Goal: Task Accomplishment & Management: Manage account settings

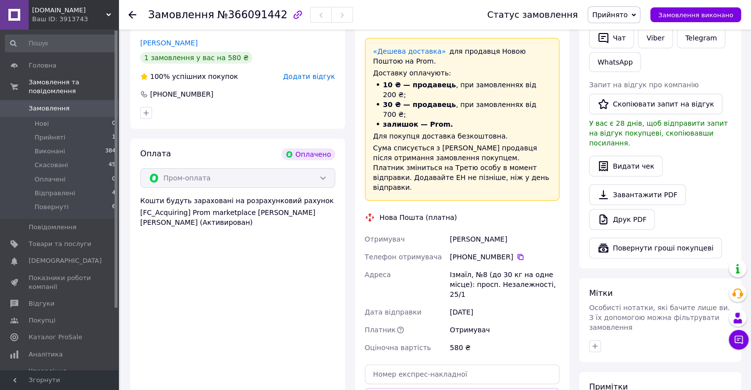
scroll to position [247, 0]
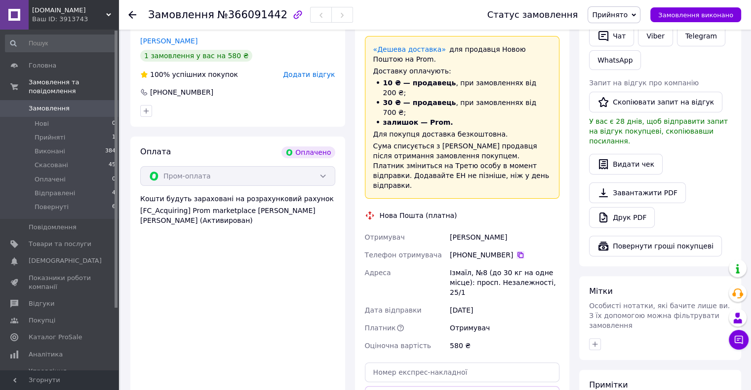
click at [516, 251] on icon at bounding box center [520, 255] width 8 height 8
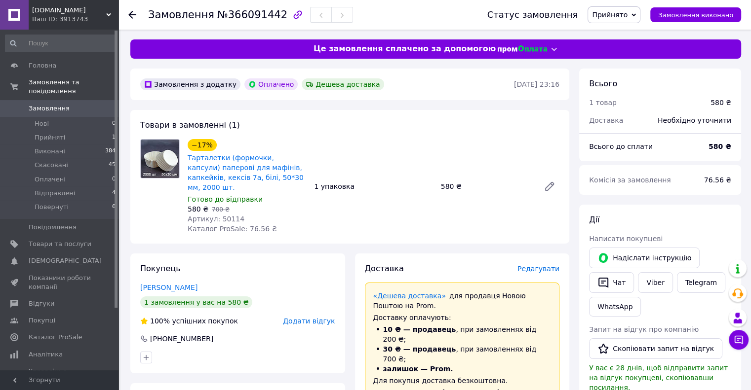
scroll to position [197, 0]
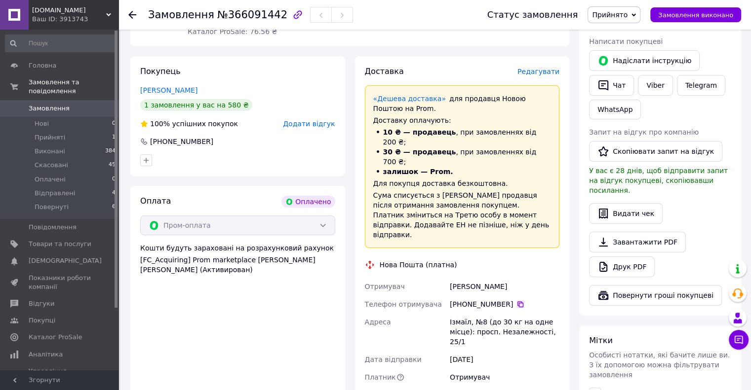
click at [517, 302] on icon at bounding box center [520, 305] width 6 height 6
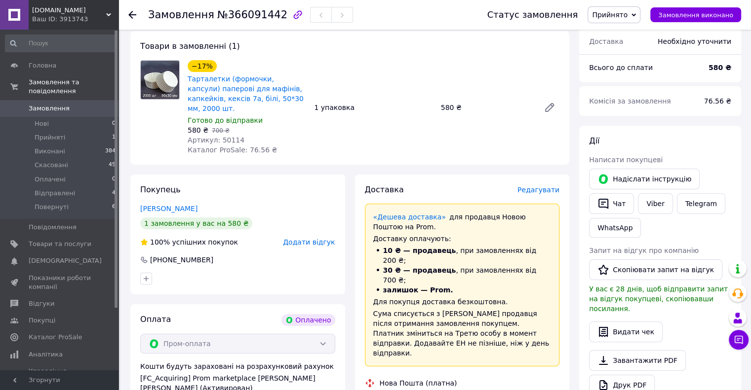
scroll to position [0, 0]
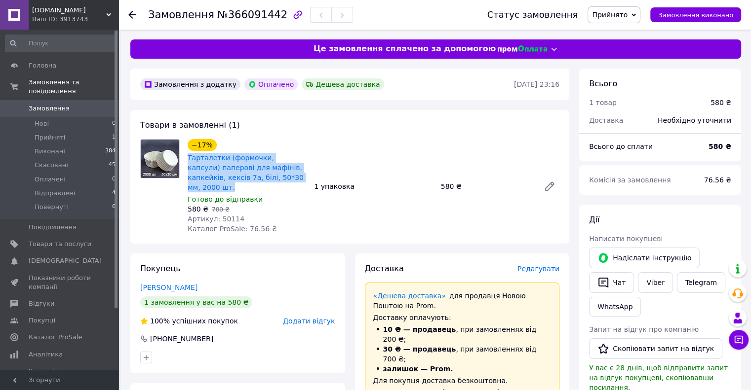
drag, startPoint x: 298, startPoint y: 176, endPoint x: 187, endPoint y: 161, distance: 111.5
click at [187, 161] on div "Тарталетки (формочки, капсули) паперові для мафінів, капкейків, кексів 7а, білі…" at bounding box center [247, 172] width 120 height 41
copy link "Тарталетки (формочки, капсули) паперові для мафінів, капкейків, кексів 7а, білі…"
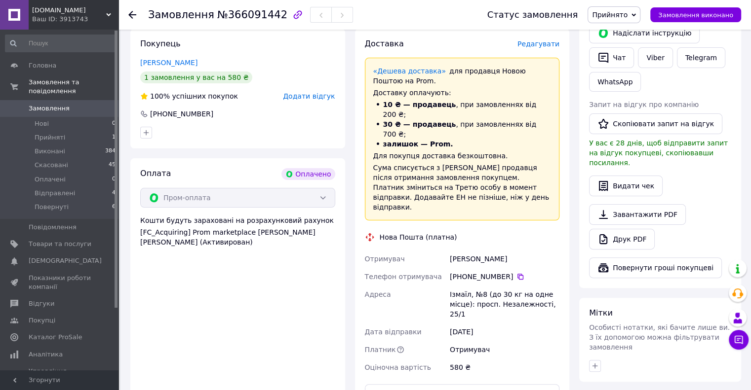
scroll to position [296, 0]
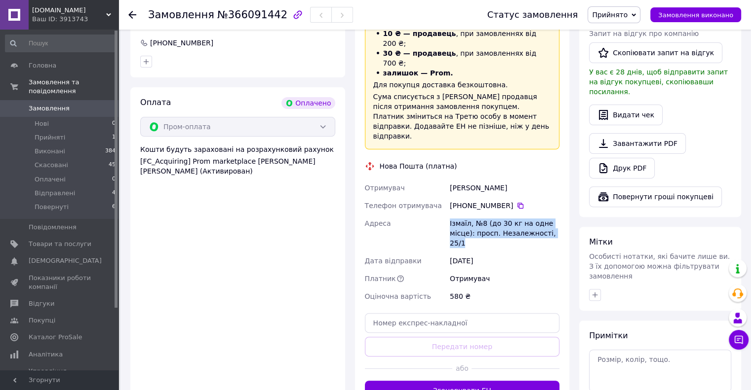
drag, startPoint x: 551, startPoint y: 193, endPoint x: 445, endPoint y: 188, distance: 106.3
click at [445, 188] on div "Отримувач [PERSON_NAME] Телефон отримувача [PHONE_NUMBER]   [PERSON_NAME], №8 (…" at bounding box center [462, 242] width 199 height 126
copy div "[PERSON_NAME], №8 (до 30 кг на одне місце): просп. Незалежності, 25/1"
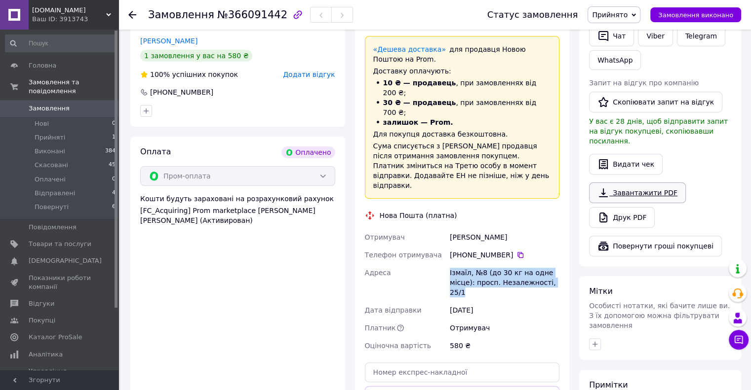
click at [656, 183] on link "Завантажити PDF" at bounding box center [637, 193] width 97 height 21
click at [130, 13] on use at bounding box center [132, 15] width 8 height 8
